Goal: Task Accomplishment & Management: Manage account settings

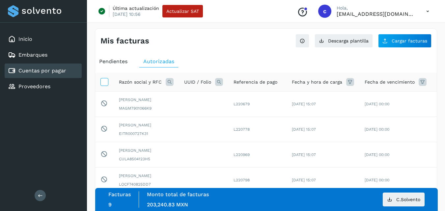
click at [103, 82] on icon at bounding box center [104, 81] width 7 height 7
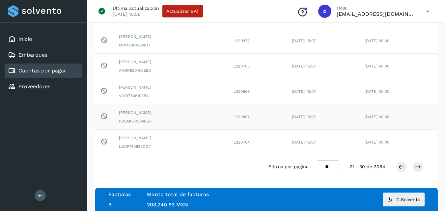
scroll to position [0, 137]
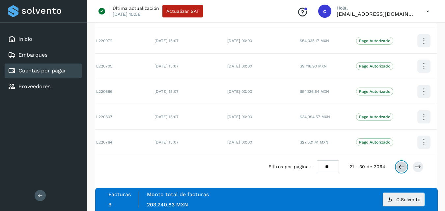
click at [402, 166] on icon at bounding box center [401, 167] width 7 height 7
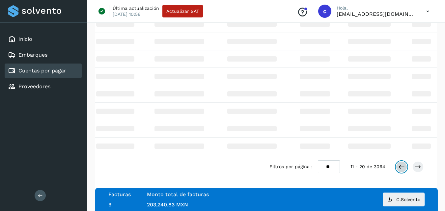
scroll to position [81, 0]
click at [402, 166] on icon at bounding box center [401, 167] width 7 height 7
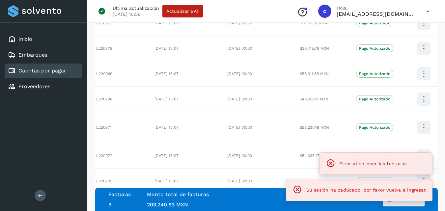
click at [402, 166] on body "Inicio Embarques Cuentas por pagar Proveedores Salir Última actualización [DATE…" at bounding box center [222, 122] width 445 height 407
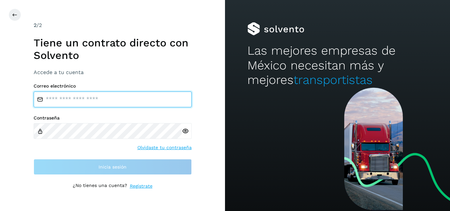
click at [90, 101] on input "email" at bounding box center [113, 100] width 158 height 16
type input "**********"
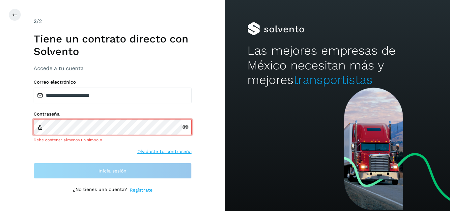
click at [183, 132] on div at bounding box center [187, 127] width 10 height 16
click at [187, 128] on icon at bounding box center [185, 127] width 7 height 7
